Goal: Task Accomplishment & Management: Use online tool/utility

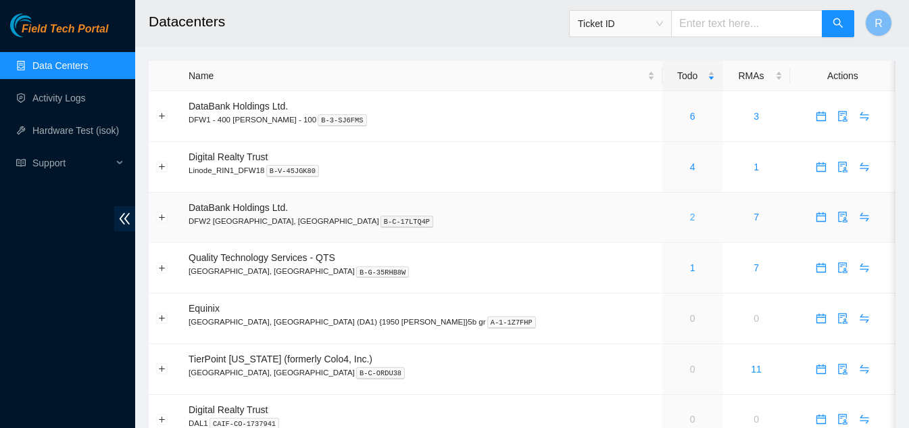
click at [690, 216] on link "2" at bounding box center [692, 217] width 5 height 11
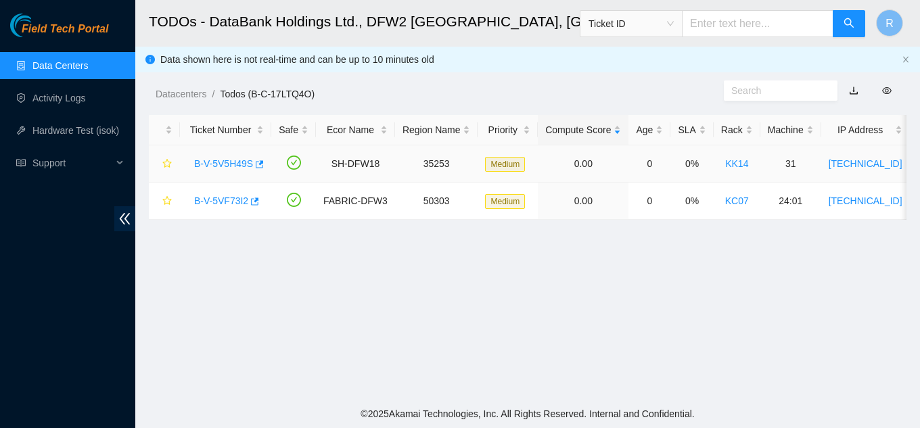
click at [241, 163] on link "B-V-5V5H49S" at bounding box center [223, 163] width 59 height 11
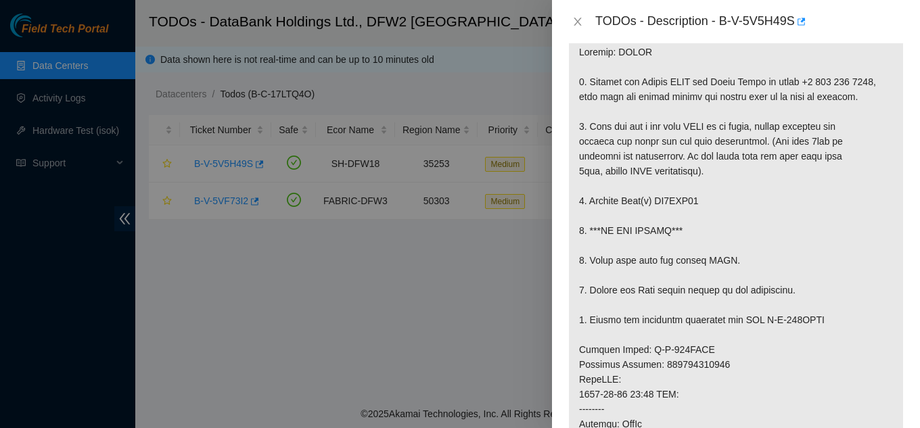
scroll to position [270, 0]
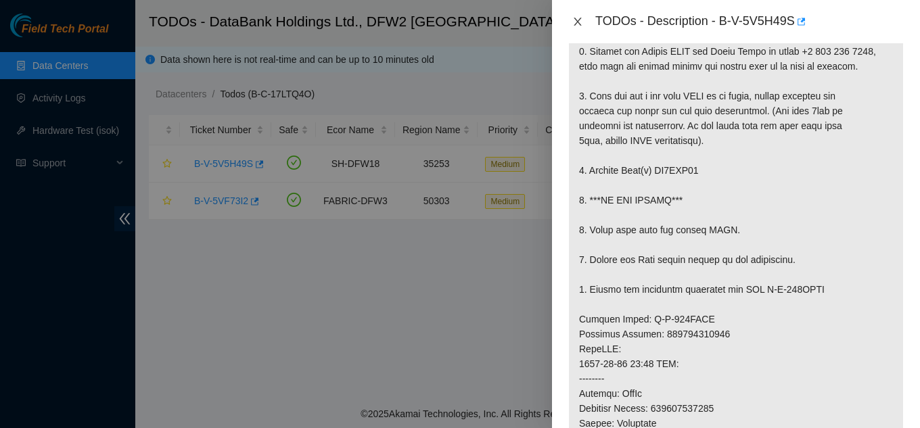
click at [580, 21] on icon "close" at bounding box center [577, 21] width 11 height 11
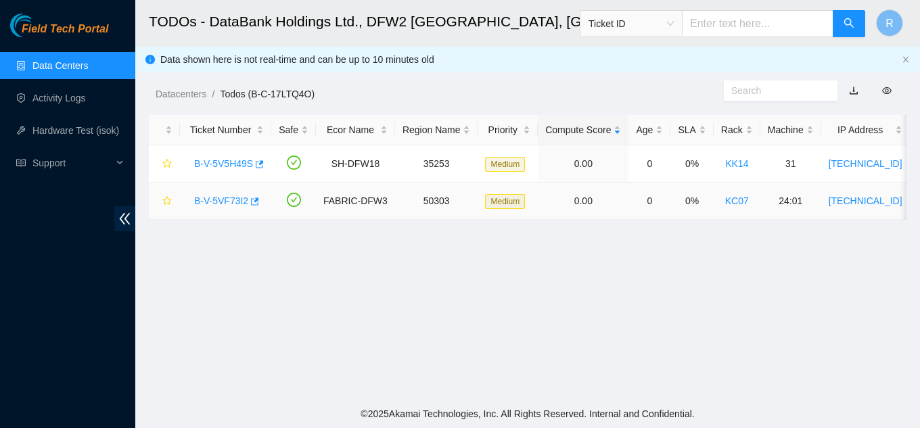
scroll to position [290, 0]
click at [220, 201] on link "B-V-5VF73I2" at bounding box center [221, 200] width 54 height 11
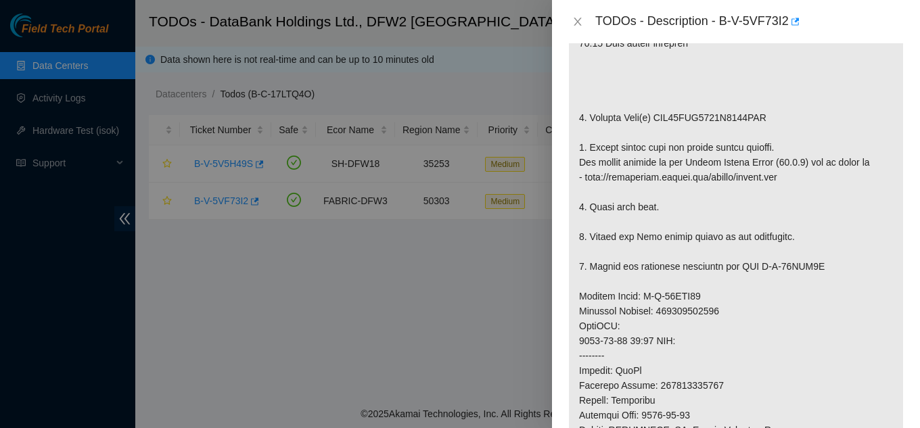
scroll to position [406, 0]
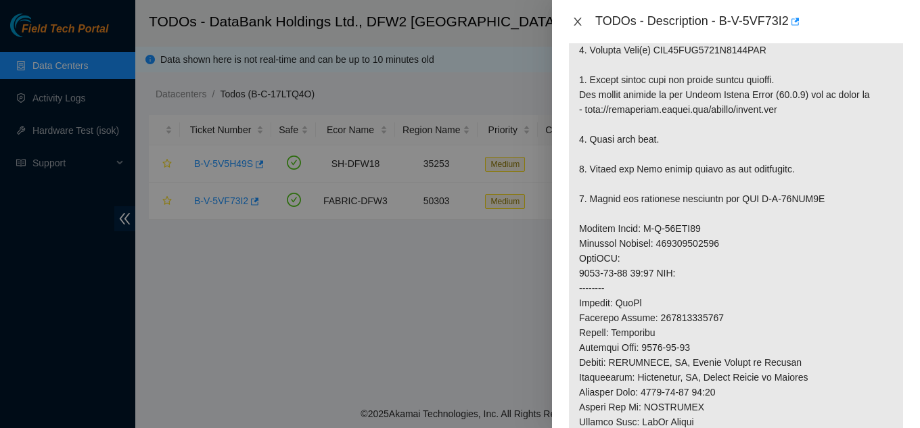
click at [582, 19] on icon "close" at bounding box center [577, 21] width 11 height 11
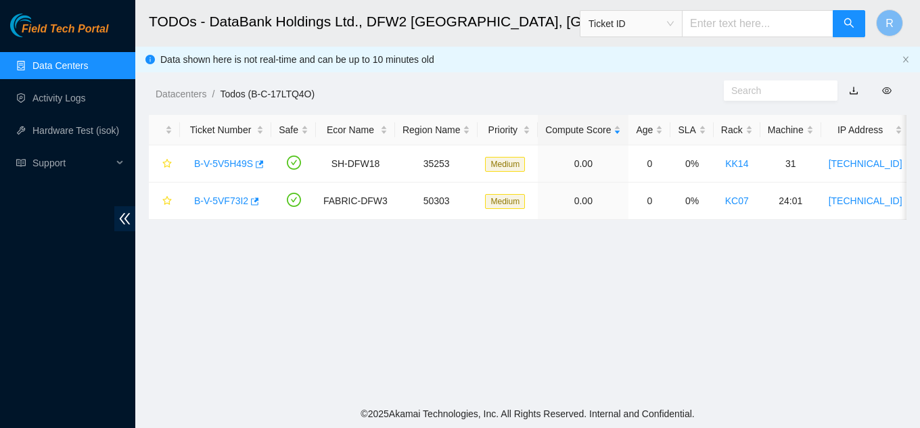
scroll to position [425, 0]
